Goal: Information Seeking & Learning: Check status

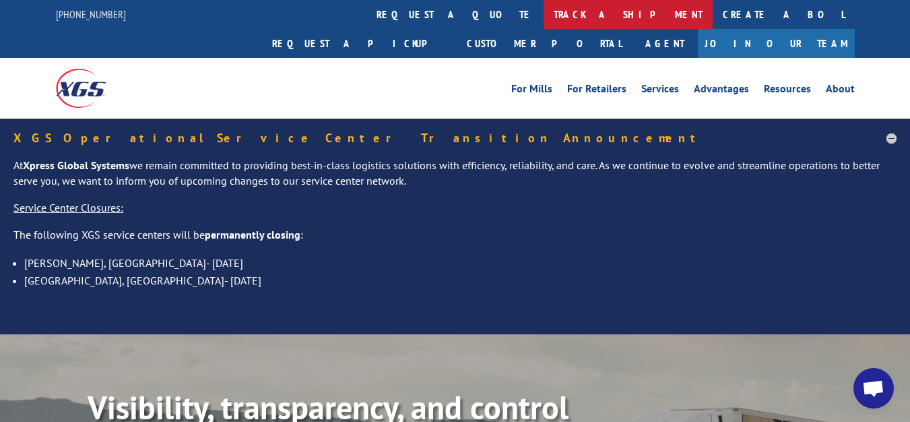
click at [543, 15] on link "track a shipment" at bounding box center [627, 14] width 169 height 29
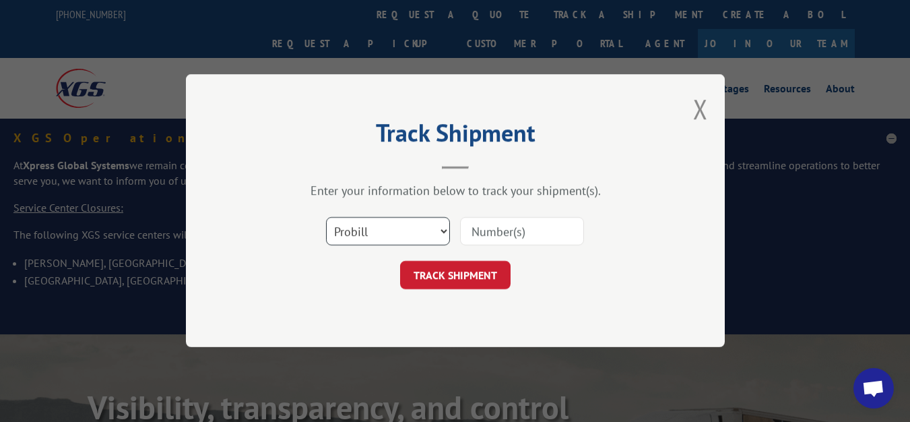
click at [388, 233] on select "Select category... Probill BOL PO" at bounding box center [388, 232] width 124 height 28
drag, startPoint x: 388, startPoint y: 233, endPoint x: 395, endPoint y: 265, distance: 32.4
click at [395, 265] on form "Select category... Probill BOL PO TRACK SHIPMENT" at bounding box center [455, 249] width 404 height 80
click at [402, 228] on select "Select category... Probill BOL PO" at bounding box center [388, 232] width 124 height 28
select select "bol"
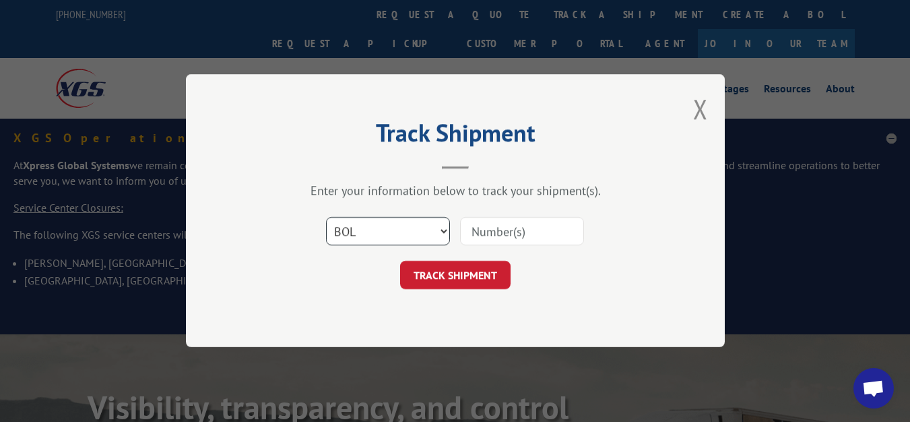
click at [326, 218] on select "Select category... Probill BOL PO" at bounding box center [388, 232] width 124 height 28
click at [517, 236] on input at bounding box center [522, 232] width 124 height 28
paste input "54392855"
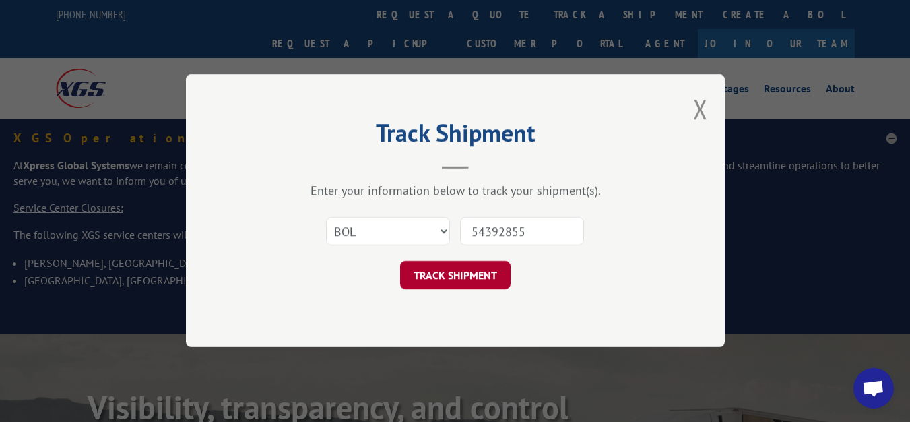
type input "54392855"
click at [472, 278] on button "TRACK SHIPMENT" at bounding box center [455, 275] width 110 height 28
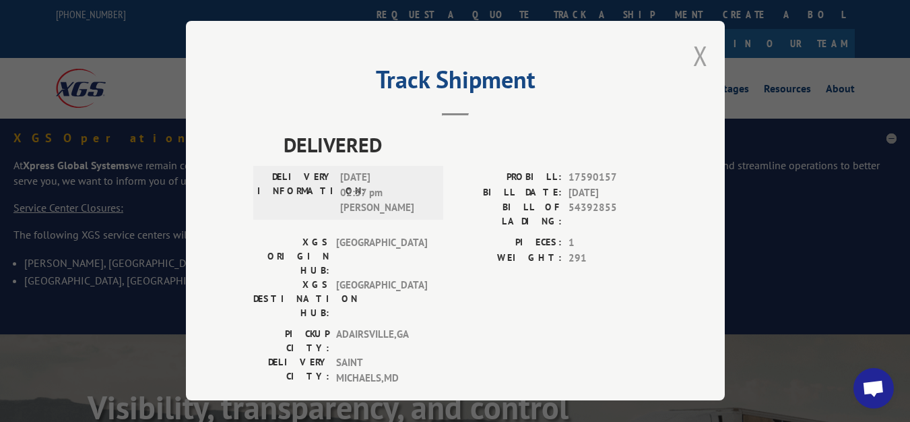
click at [693, 59] on button "Close modal" at bounding box center [700, 56] width 15 height 36
